Goal: Check status: Check status

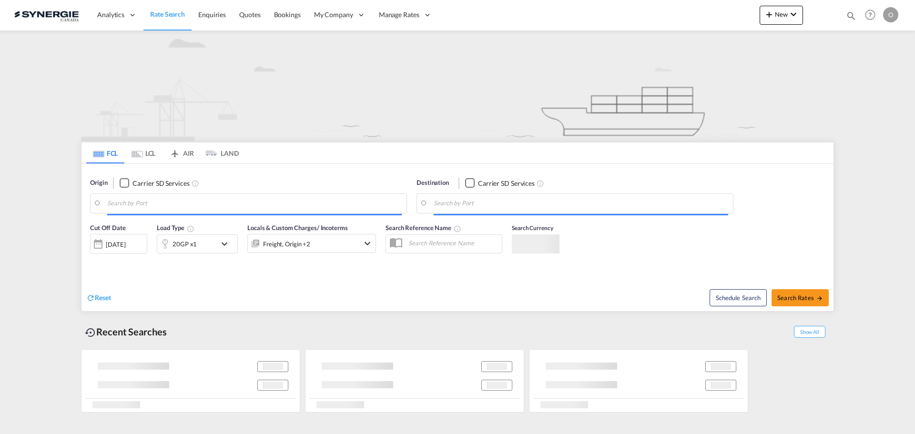
type input "Saskatoon, SK, CASAK"
type input "Navegantes, BRNVT"
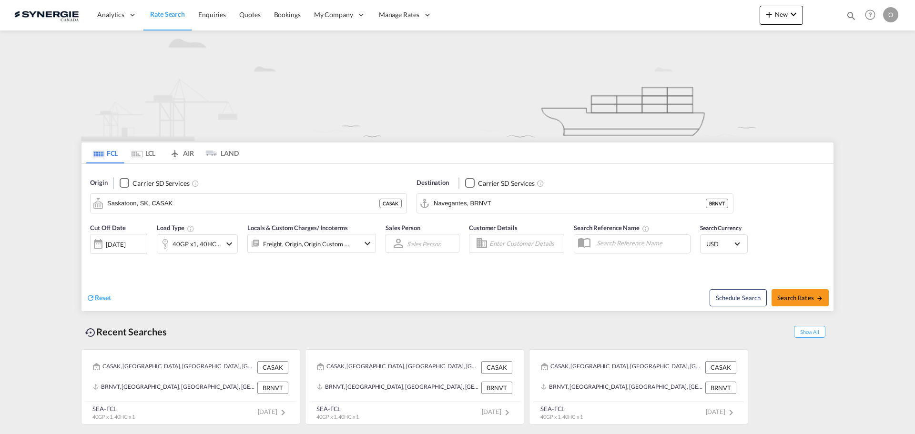
click at [850, 17] on md-icon "icon-magnify" at bounding box center [850, 15] width 10 height 10
click at [815, 14] on input at bounding box center [779, 15] width 119 height 17
paste input "SYC003100"
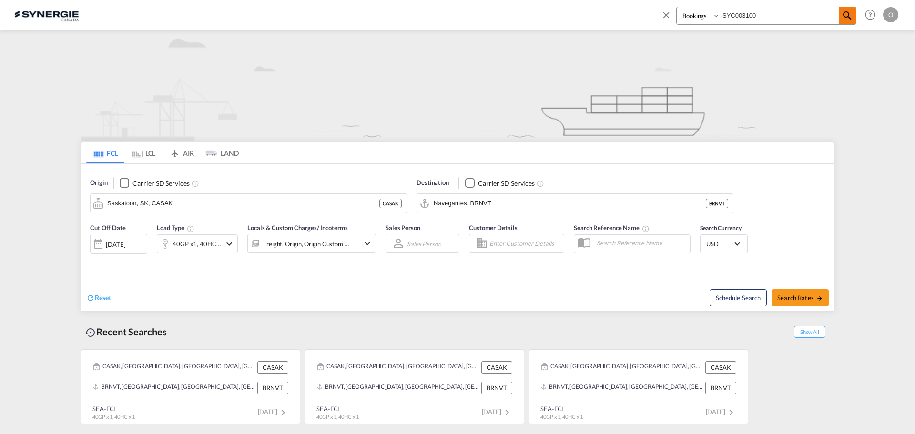
type input "SYC003100"
click at [850, 20] on md-icon "icon-magnify" at bounding box center [846, 15] width 11 height 11
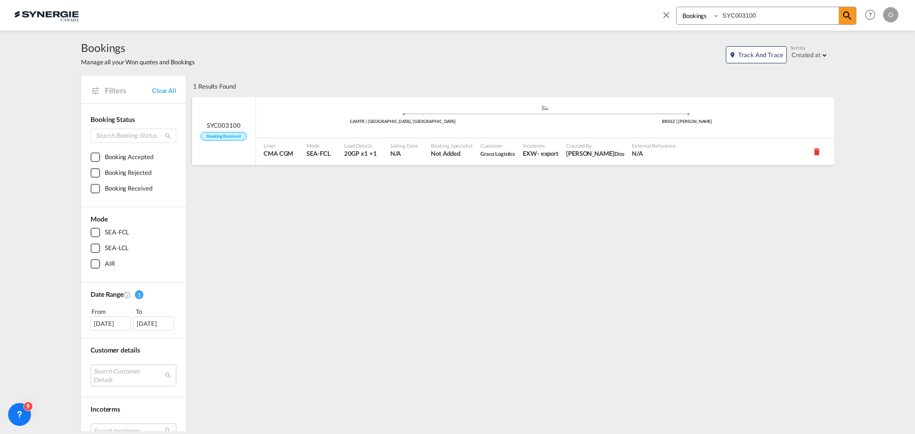
click at [553, 146] on div "Incoterms EXW - export" at bounding box center [540, 151] width 43 height 27
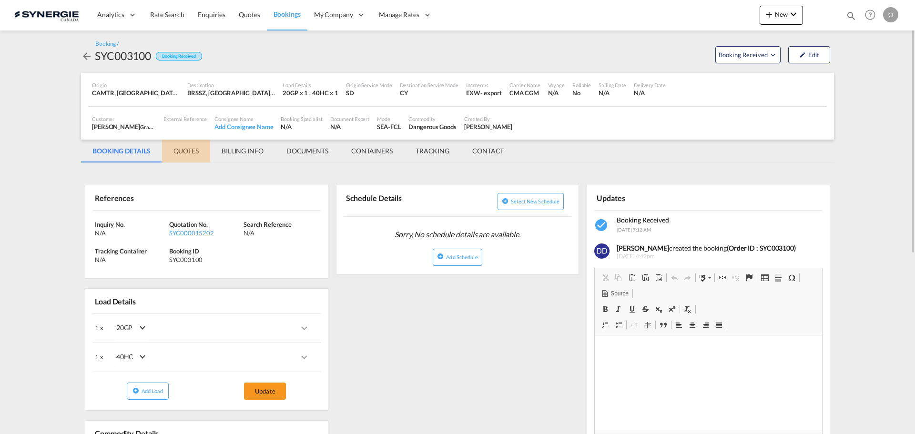
click at [184, 149] on md-tab-item "QUOTES" at bounding box center [186, 151] width 48 height 23
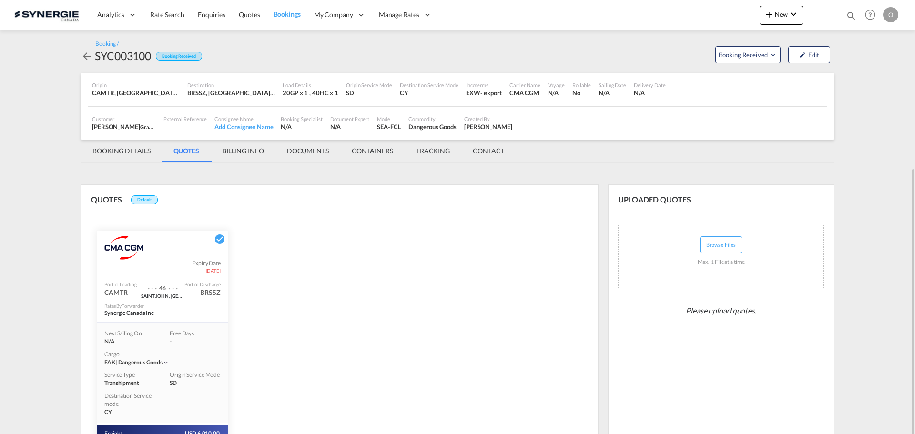
scroll to position [136, 0]
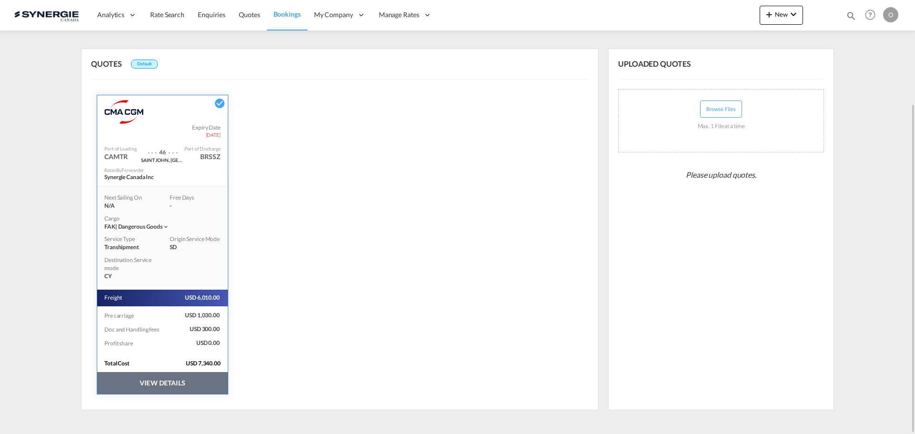
click at [181, 389] on button "VIEW DETAILS" at bounding box center [162, 383] width 131 height 22
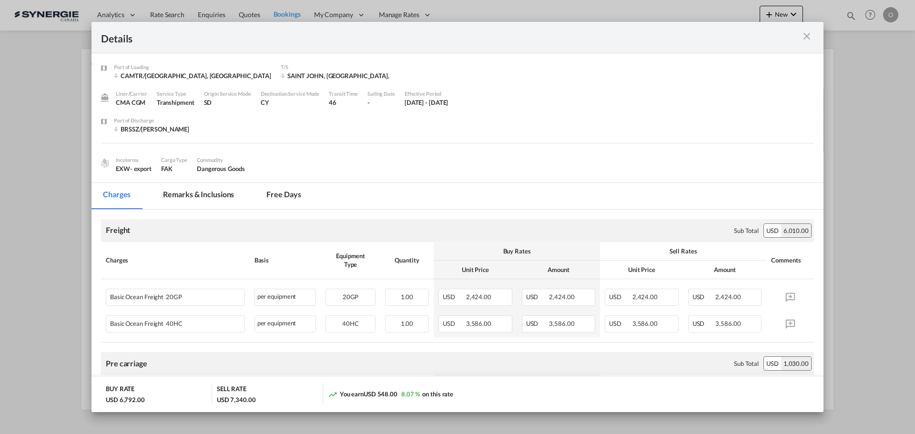
scroll to position [95, 0]
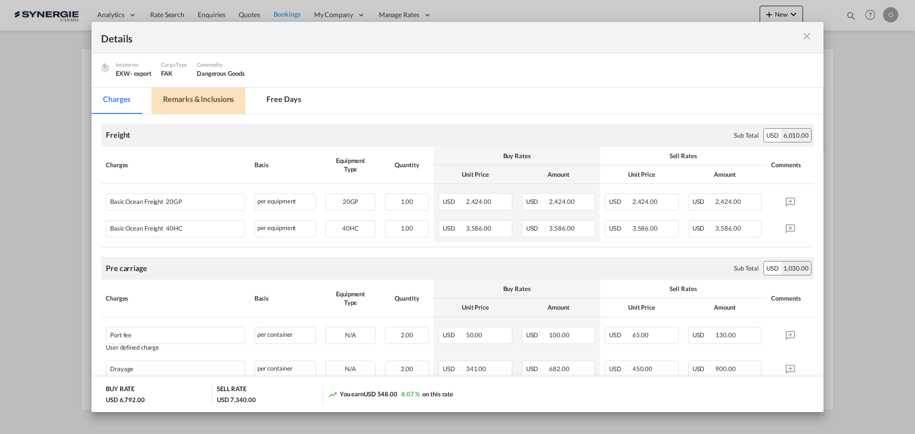
click at [188, 95] on md-tab-item "Remarks & Inclusions" at bounding box center [198, 101] width 94 height 26
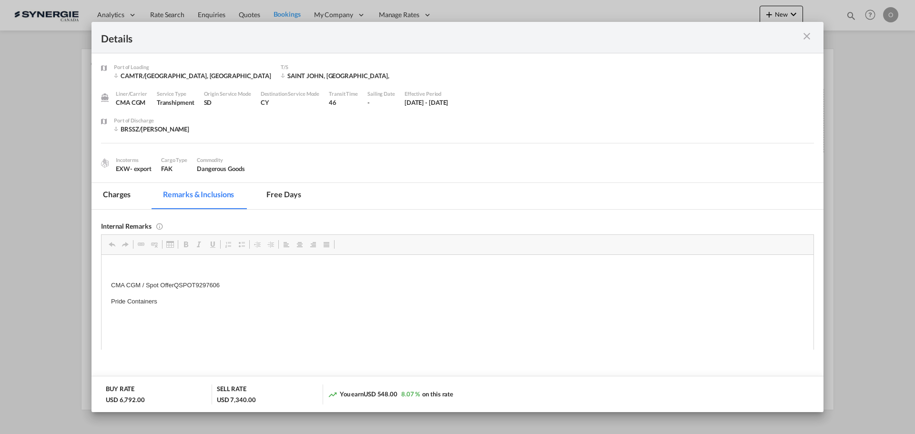
scroll to position [0, 0]
drag, startPoint x: 218, startPoint y: 286, endPoint x: 188, endPoint y: 285, distance: 30.0
drag, startPoint x: 174, startPoint y: 282, endPoint x: 239, endPoint y: 283, distance: 64.8
click at [239, 283] on p "CMA CGM / Spot OfferQSPOT9297606" at bounding box center [457, 285] width 693 height 10
copy p "QSPOT9297606"
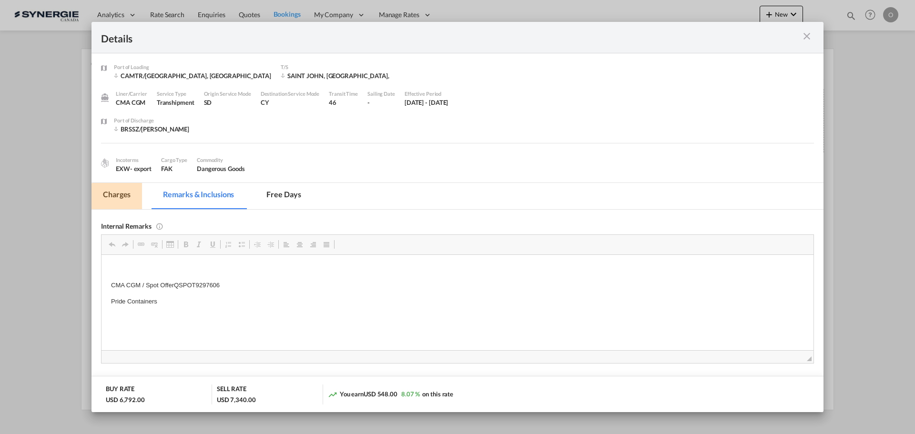
click at [128, 192] on md-tab-item "Charges" at bounding box center [116, 196] width 50 height 26
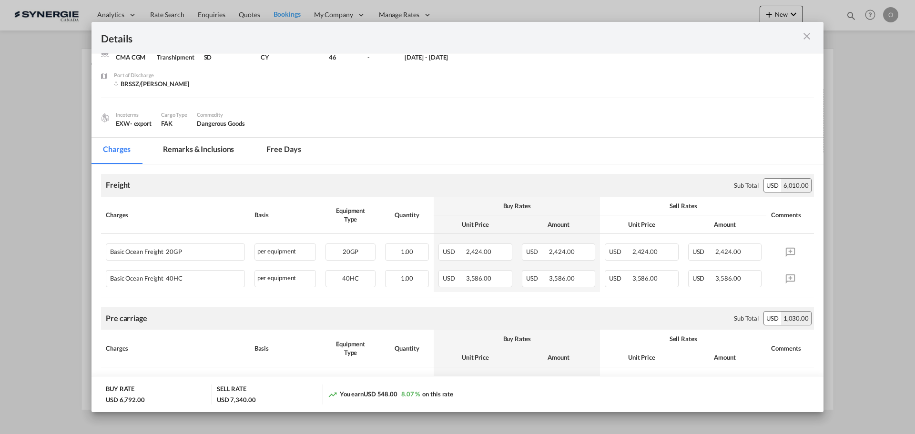
scroll to position [29, 0]
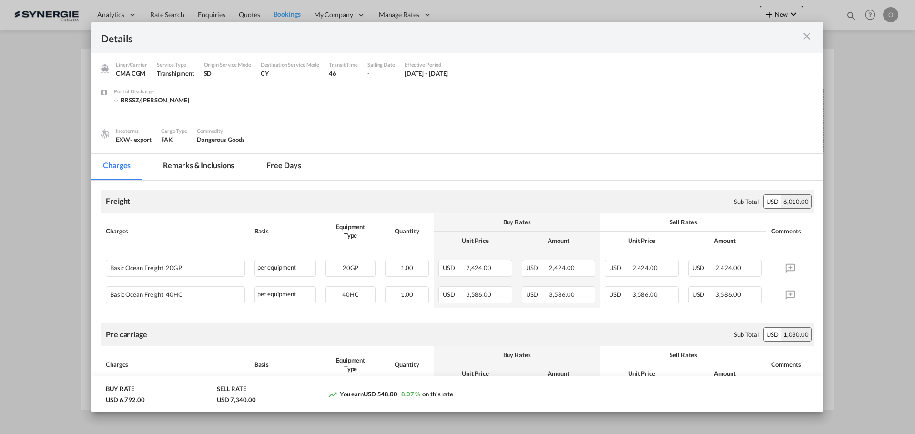
click at [308, 103] on div "Port of Discharge BRSSZ/Santos" at bounding box center [464, 100] width 700 height 27
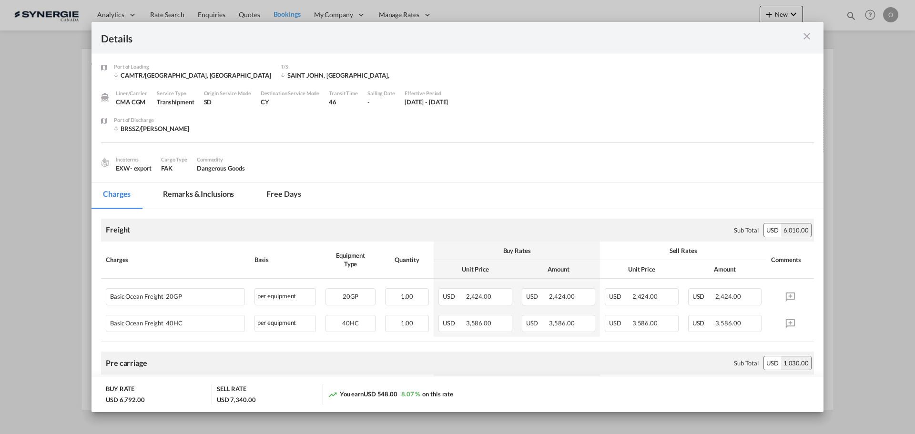
scroll to position [0, 0]
click at [213, 195] on md-tab-item "Remarks & Inclusions" at bounding box center [198, 196] width 94 height 26
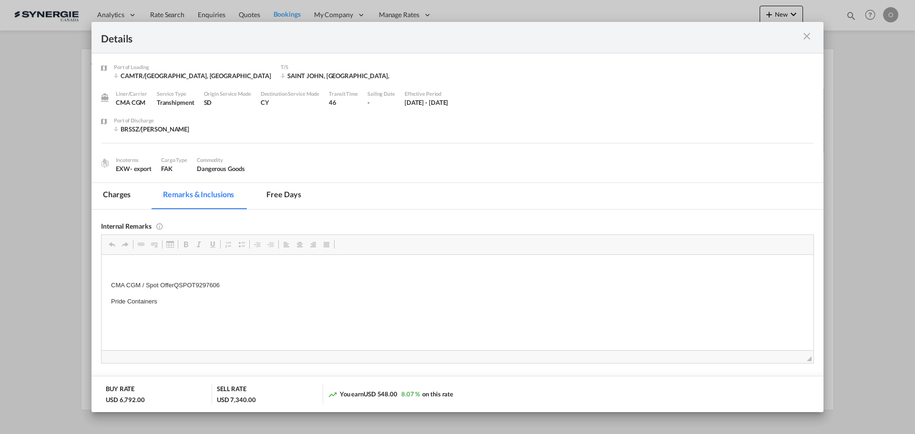
drag, startPoint x: 174, startPoint y: 287, endPoint x: 207, endPoint y: 284, distance: 33.4
drag, startPoint x: 220, startPoint y: 284, endPoint x: 176, endPoint y: 283, distance: 43.8
click at [176, 283] on p "CMA CGM / Spot OfferQSPOT9297606" at bounding box center [457, 285] width 693 height 10
copy p "QSPOT9297606"
